Goal: Navigation & Orientation: Go to known website

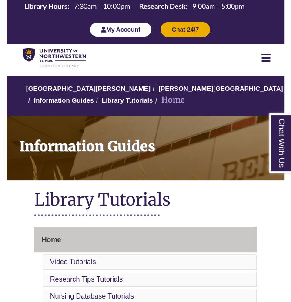
click at [115, 26] on button "My Account" at bounding box center [121, 29] width 62 height 15
click at [272, 53] on div at bounding box center [265, 58] width 37 height 10
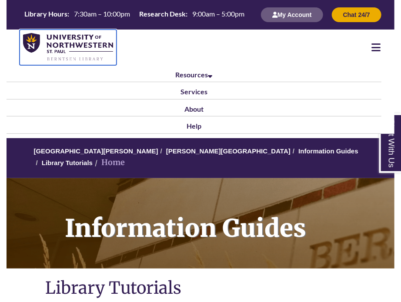
click at [50, 42] on img at bounding box center [68, 47] width 90 height 29
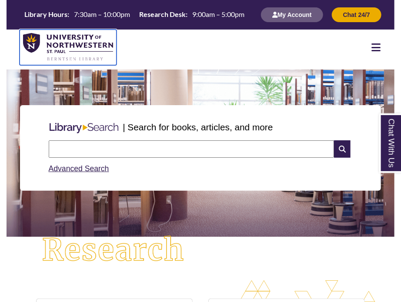
click at [23, 39] on img at bounding box center [68, 47] width 90 height 29
